Goal: Use online tool/utility: Utilize a website feature to perform a specific function

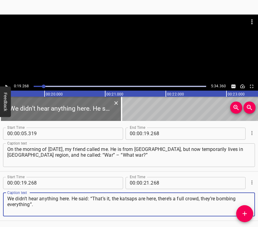
scroll to position [21, 0]
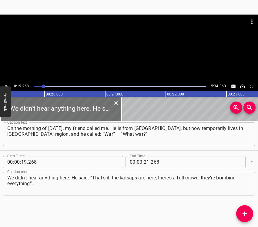
click at [6, 81] on div at bounding box center [129, 49] width 258 height 68
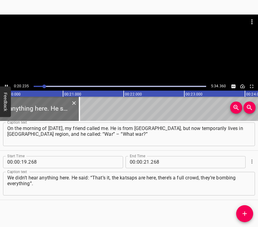
scroll to position [0, 1225]
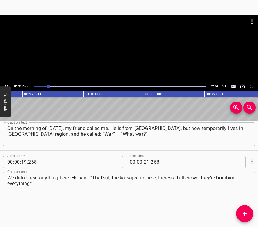
click at [7, 84] on icon "Play/Pause" at bounding box center [6, 86] width 5 height 5
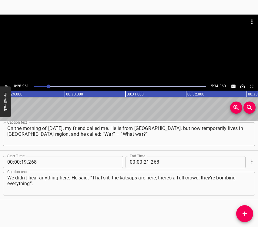
scroll to position [0, 1754]
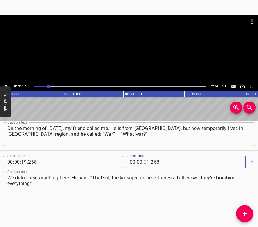
click at [144, 162] on input "number" at bounding box center [147, 162] width 6 height 12
type input "28"
type input "961"
click at [244, 211] on icon "Add Cue" at bounding box center [244, 213] width 7 height 7
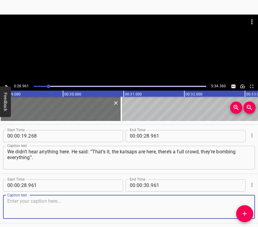
scroll to position [70, 0]
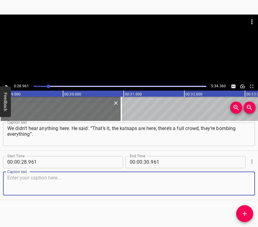
click at [241, 186] on textarea at bounding box center [128, 183] width 243 height 17
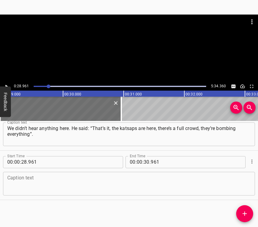
click at [19, 185] on textarea at bounding box center [128, 183] width 243 height 17
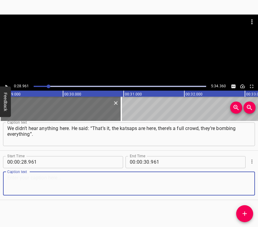
paste textarea "We turned on the radio and TV and heard the news that a full-scale invasion had…"
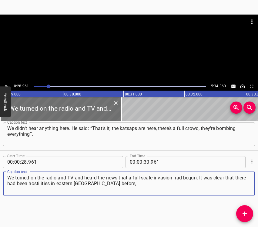
type textarea "We turned on the radio and TV and heard the news that a full-scale invasion had…"
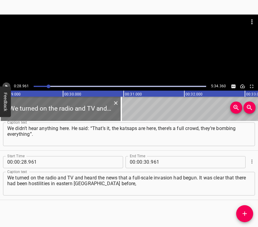
click at [6, 85] on icon "Play/Pause" at bounding box center [6, 85] width 2 height 3
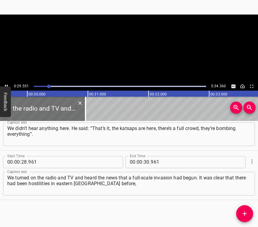
scroll to position [0, 1805]
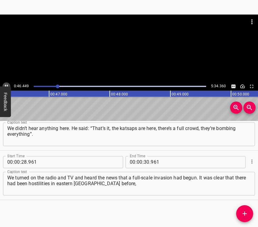
click at [4, 84] on icon "Play/Pause" at bounding box center [6, 86] width 5 height 5
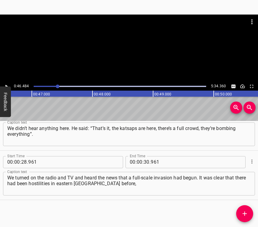
scroll to position [0, 2814]
click at [57, 86] on div at bounding box center [58, 86] width 4 height 4
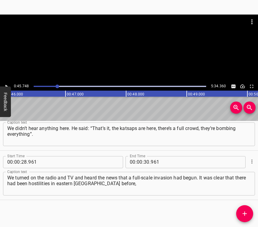
scroll to position [0, 2770]
click at [6, 87] on button "Feedback" at bounding box center [5, 101] width 11 height 31
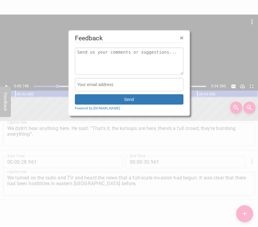
click at [5, 84] on div at bounding box center [129, 113] width 258 height 227
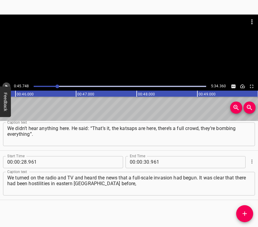
click at [5, 84] on icon "Play/Pause" at bounding box center [6, 86] width 5 height 5
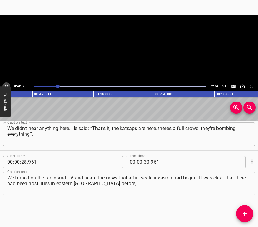
click at [5, 84] on icon "Play/Pause" at bounding box center [6, 86] width 5 height 5
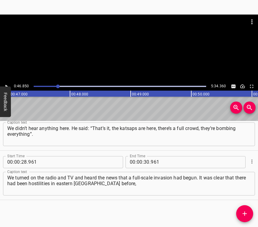
click at [56, 84] on div at bounding box center [120, 86] width 180 height 8
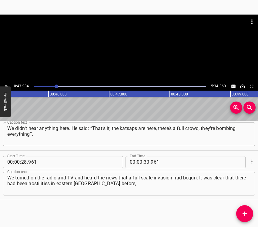
scroll to position [0, 2663]
click at [8, 84] on icon "Play/Pause" at bounding box center [6, 86] width 5 height 5
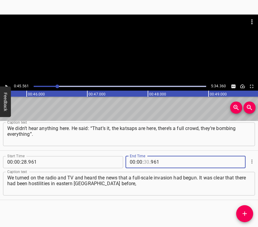
click at [145, 160] on input "number" at bounding box center [147, 162] width 6 height 12
type input "45"
type input "561"
click at [242, 213] on icon "Add Cue" at bounding box center [244, 213] width 7 height 7
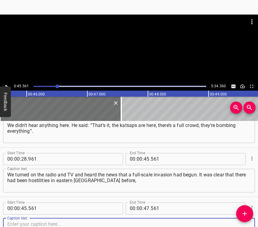
scroll to position [120, 0]
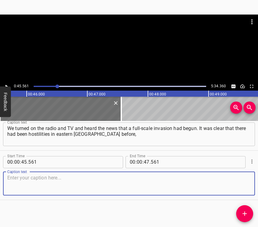
click at [242, 188] on textarea at bounding box center [128, 183] width 243 height 17
click at [26, 183] on textarea at bounding box center [128, 183] width 243 height 17
paste textarea "but this was much more serious. It is clear that there was a shock, there was s…"
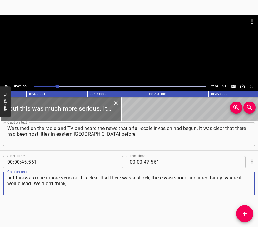
type textarea "but this was much more serious. It is clear that there was a shock, there was s…"
